Goal: Task Accomplishment & Management: Complete application form

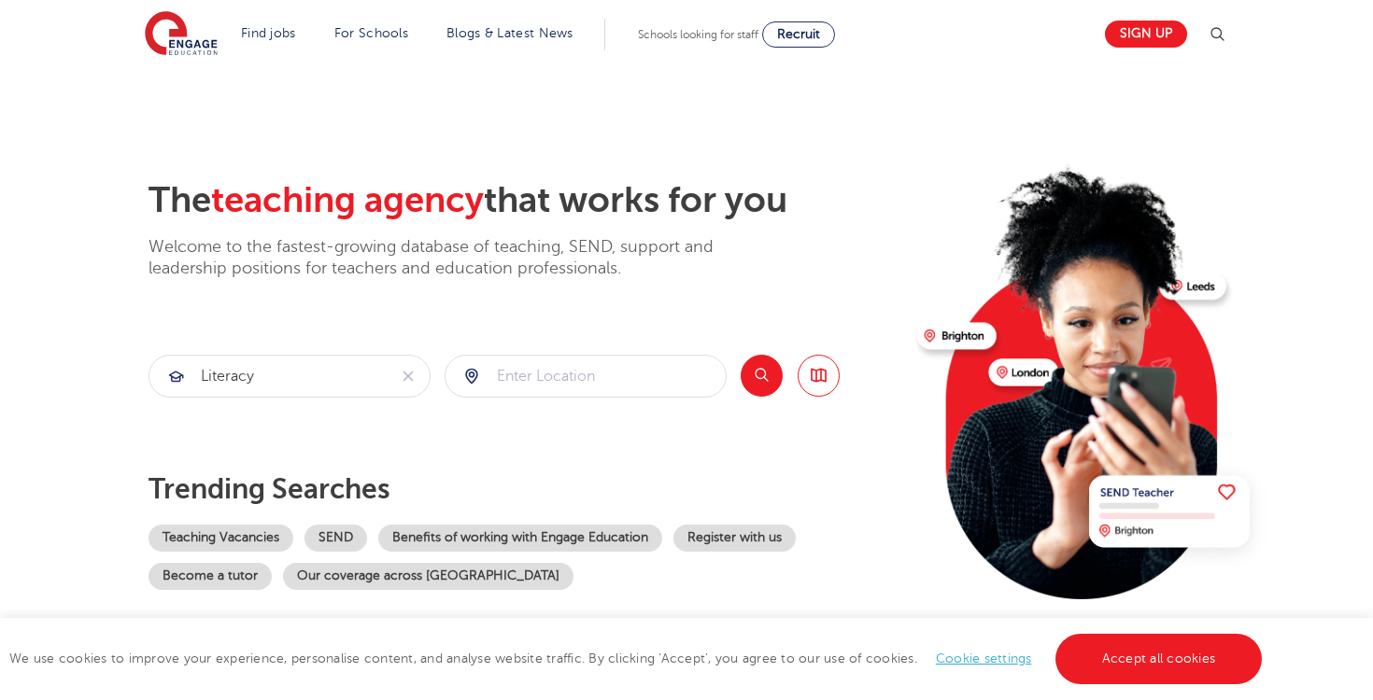
type input "literacy"
click at [597, 385] on input "search" at bounding box center [585, 376] width 280 height 41
type input "E"
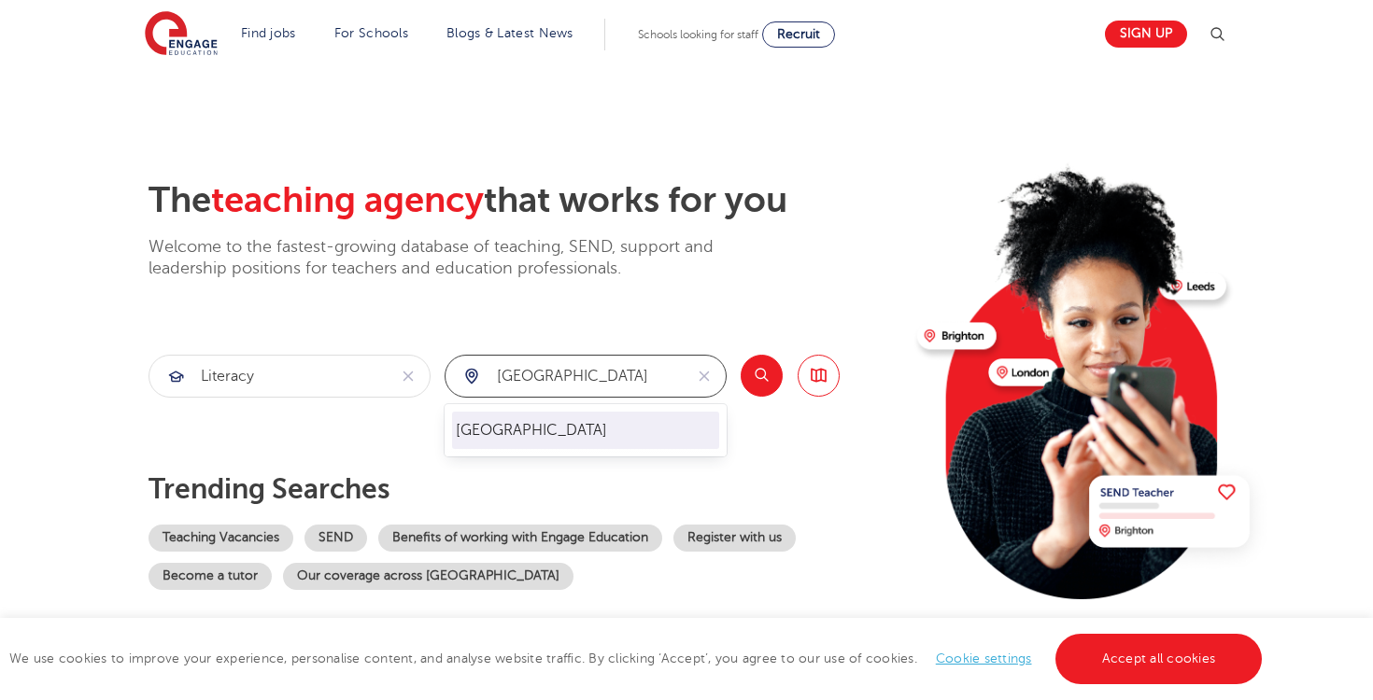
click at [629, 435] on li "[GEOGRAPHIC_DATA]" at bounding box center [585, 430] width 267 height 37
type input "[GEOGRAPHIC_DATA]"
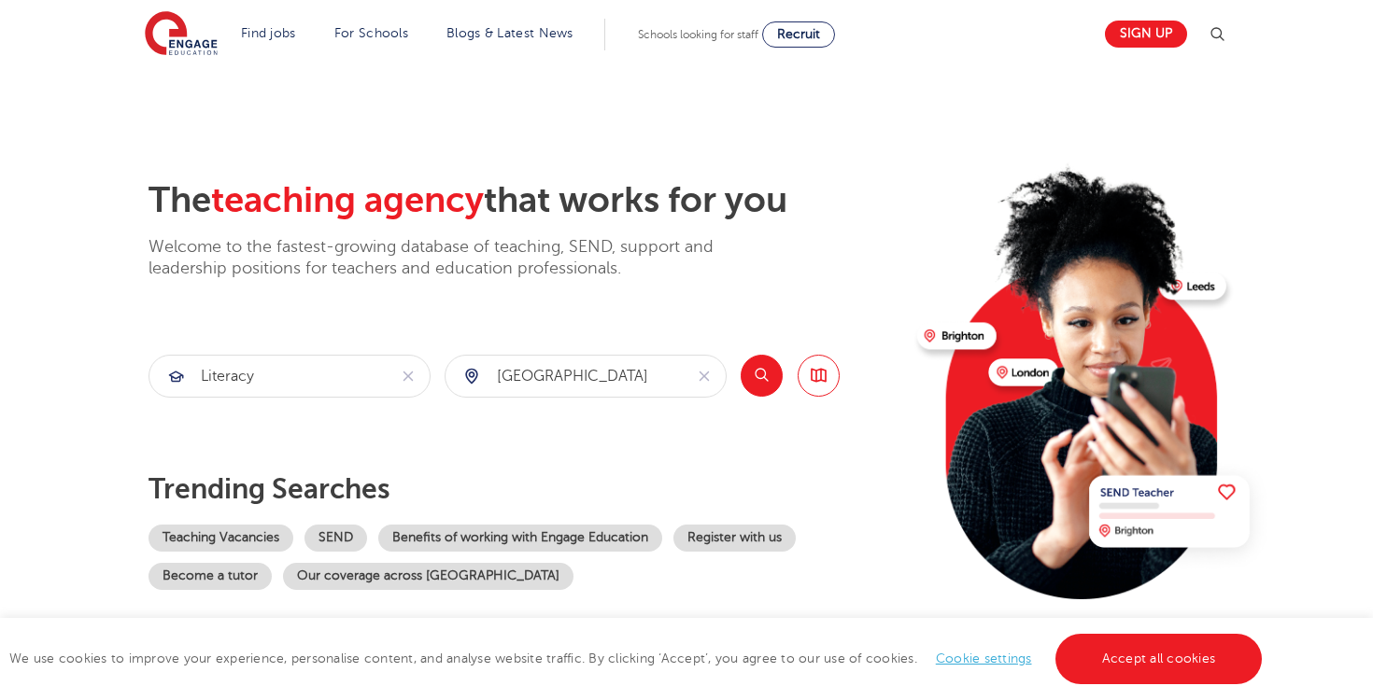
click at [763, 370] on button "Search" at bounding box center [761, 376] width 42 height 42
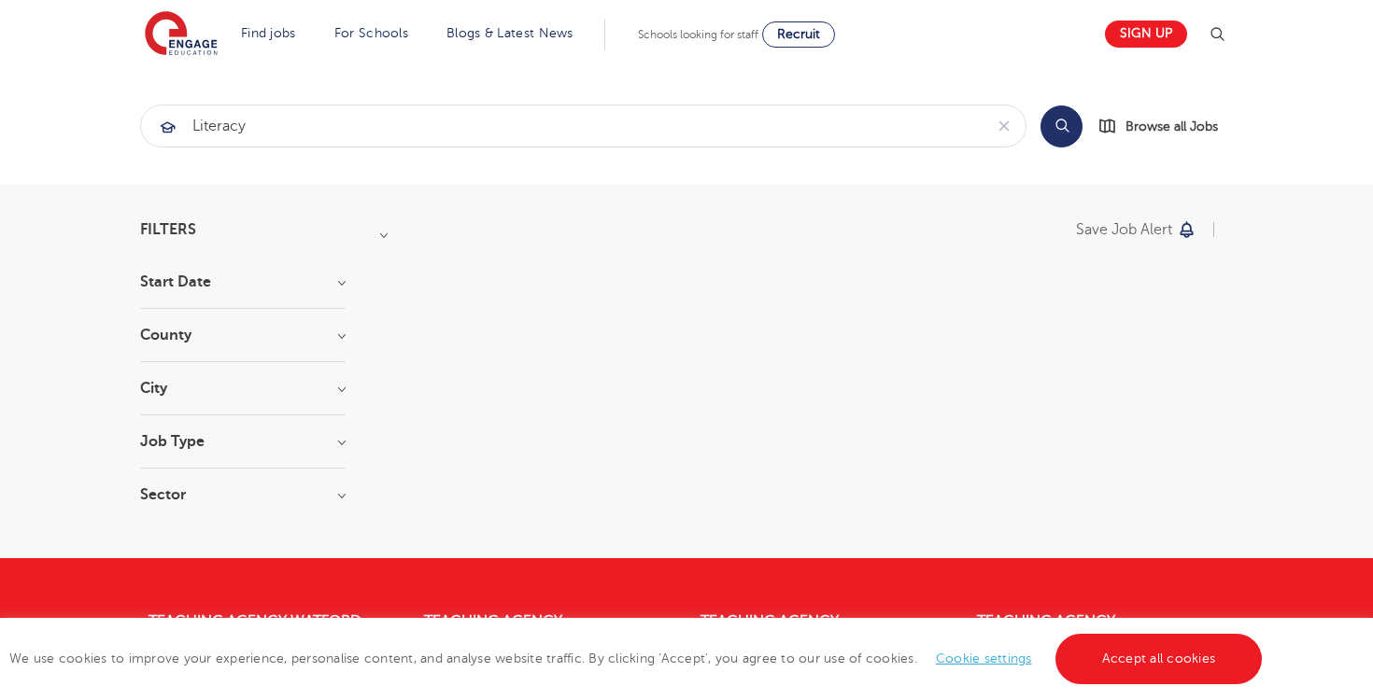
scroll to position [7, 0]
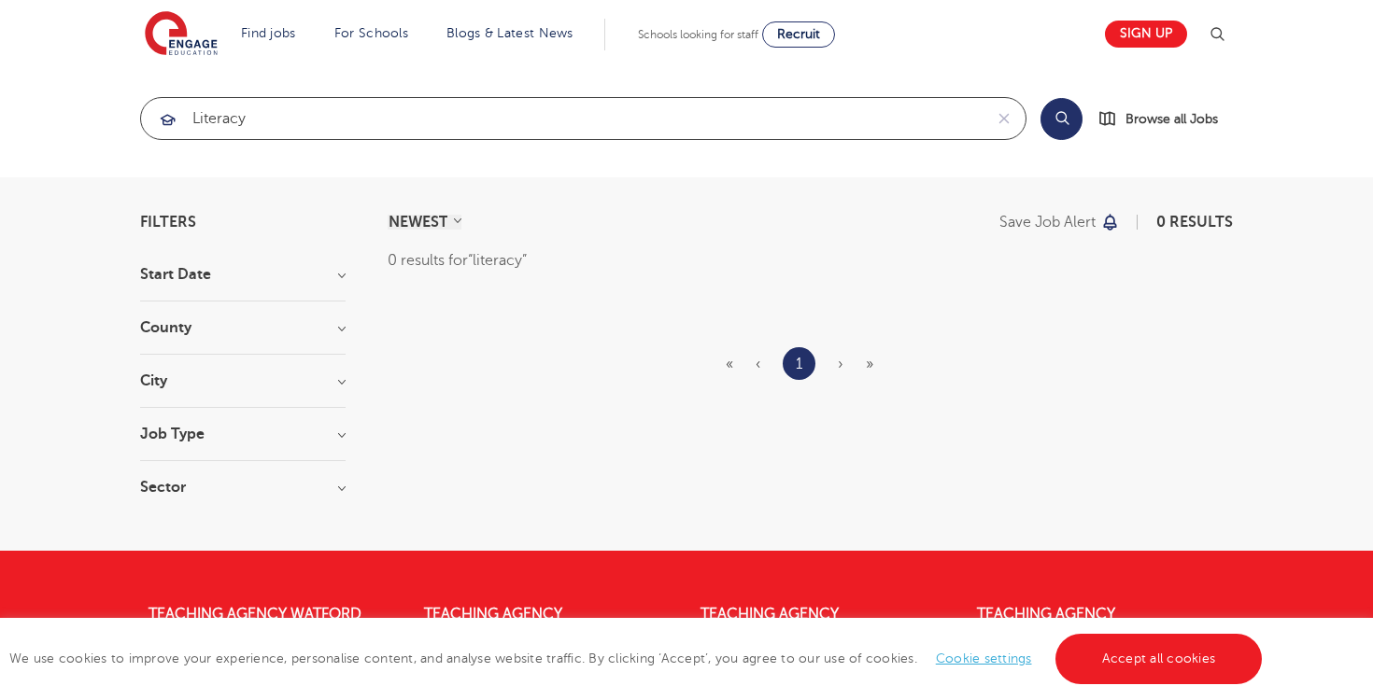
click at [307, 135] on input "literacy" at bounding box center [561, 118] width 841 height 41
click button "Submit" at bounding box center [0, 0] width 0 height 0
click at [1071, 124] on button "Search" at bounding box center [1061, 119] width 42 height 42
click at [348, 123] on input "literacy coordinator" at bounding box center [561, 118] width 841 height 41
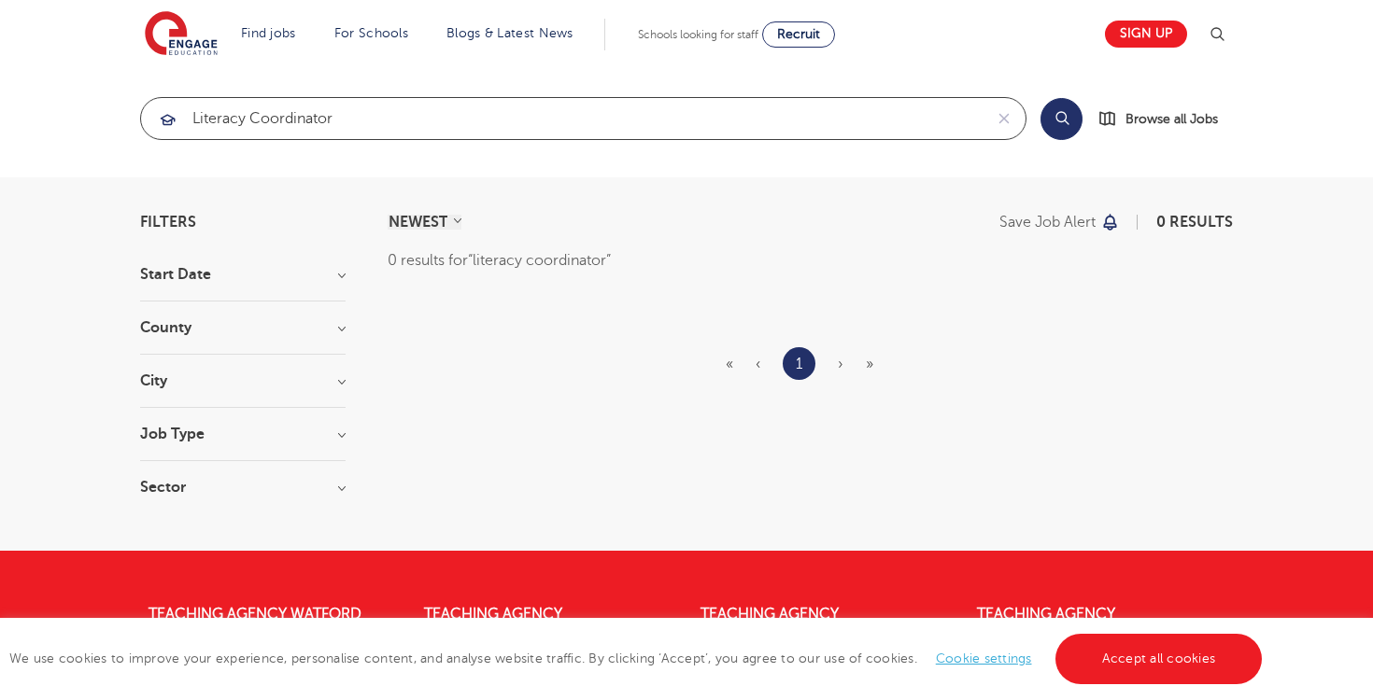
click at [348, 123] on input "literacy coordinator" at bounding box center [561, 118] width 841 height 41
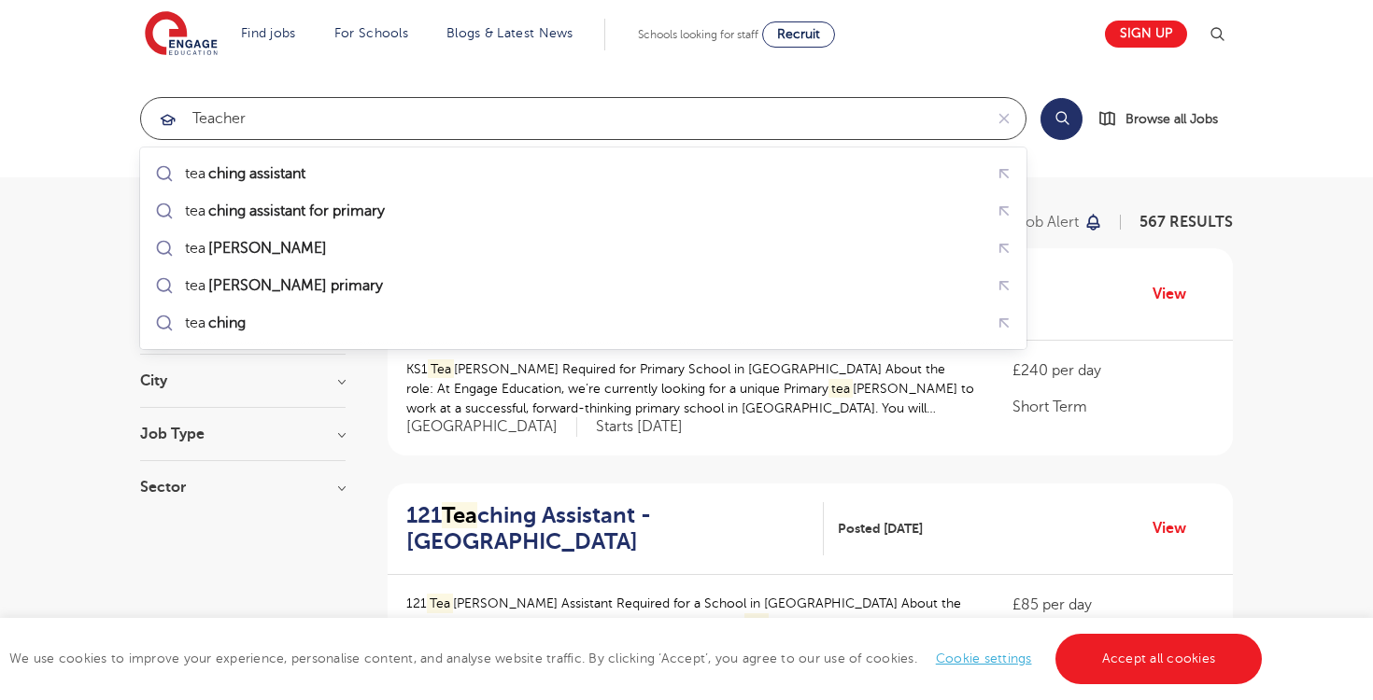
click button "Submit" at bounding box center [0, 0] width 0 height 0
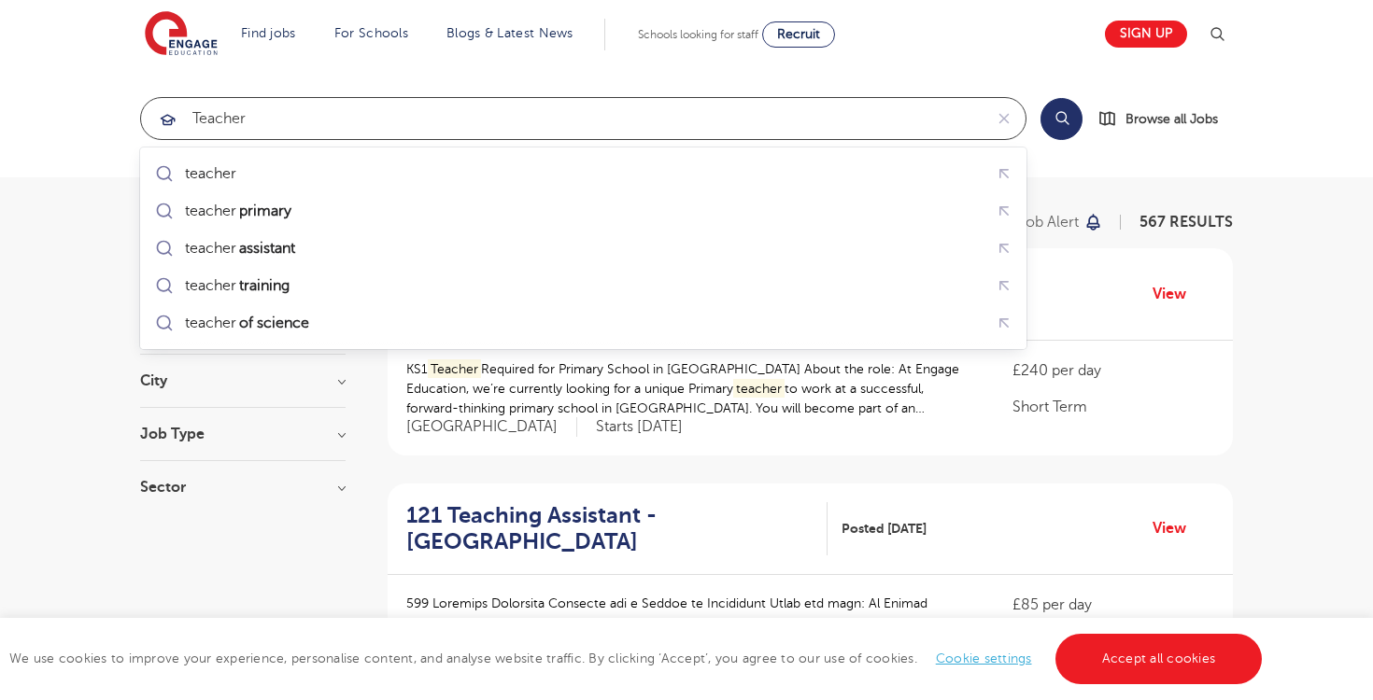
click at [384, 120] on input "teacher" at bounding box center [561, 118] width 841 height 41
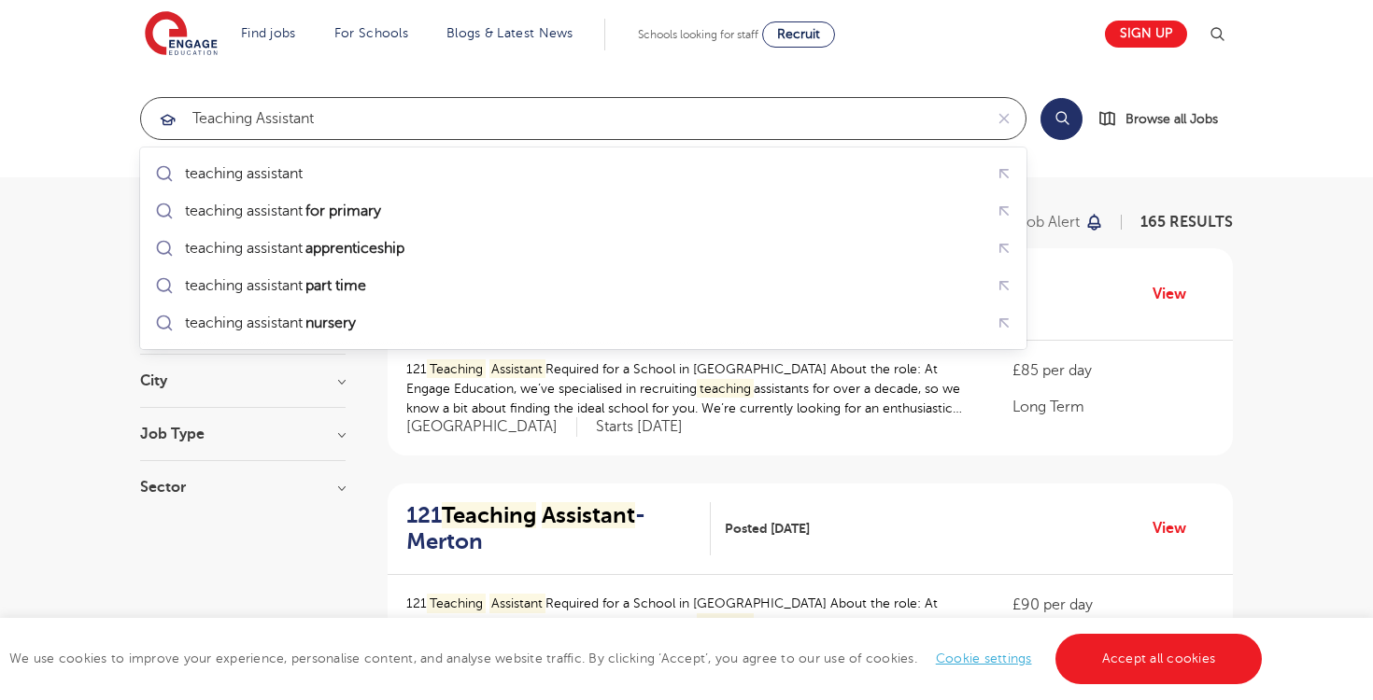
click at [275, 119] on input "teaching assistant" at bounding box center [561, 118] width 841 height 41
drag, startPoint x: 275, startPoint y: 119, endPoint x: 280, endPoint y: 107, distance: 12.5
click at [275, 119] on input "teaching assistant" at bounding box center [561, 118] width 841 height 41
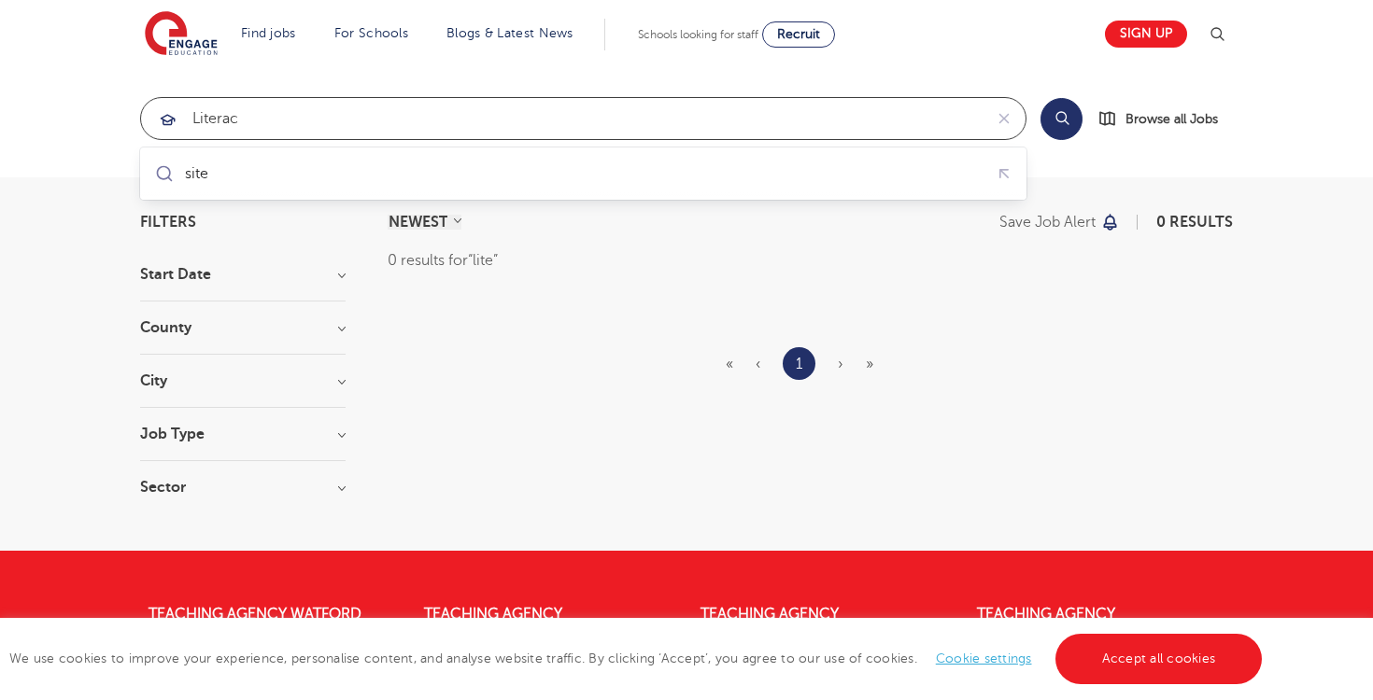
type input "literacy"
